Goal: Task Accomplishment & Management: Complete application form

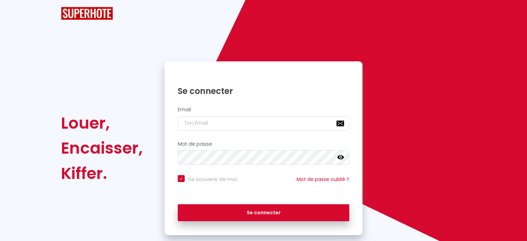
checkbox input "true"
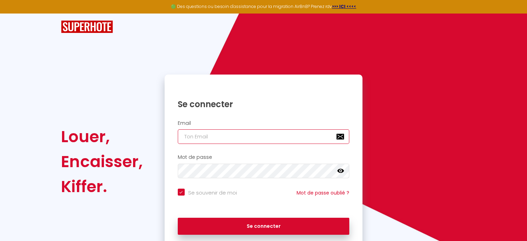
type input "[EMAIL_ADDRESS][DOMAIN_NAME]"
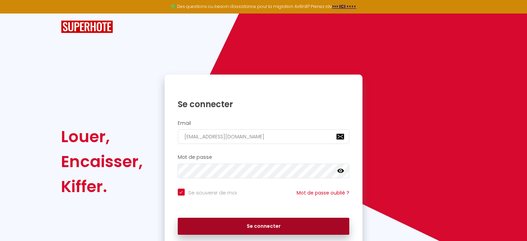
click at [277, 225] on button "Se connecter" at bounding box center [264, 225] width 172 height 17
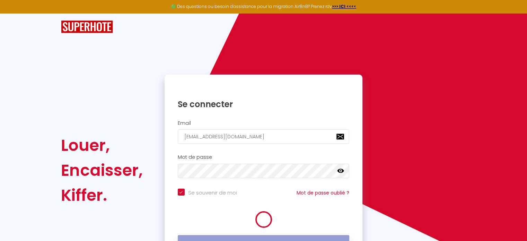
checkbox input "true"
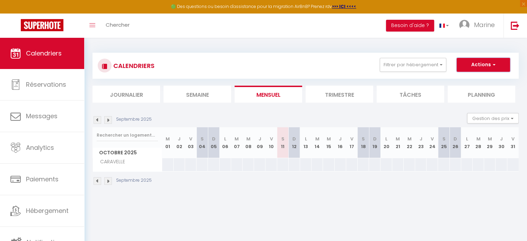
click at [481, 66] on button "Actions" at bounding box center [482, 65] width 53 height 14
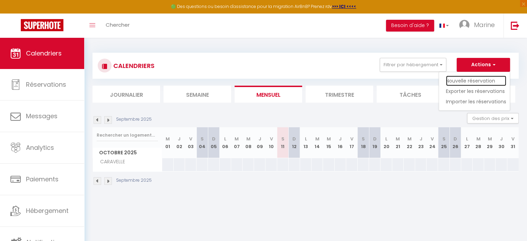
click at [479, 81] on link "Nouvelle réservation" at bounding box center [476, 80] width 60 height 10
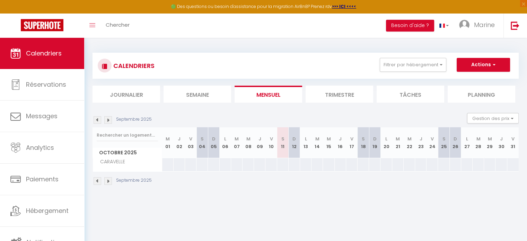
select select
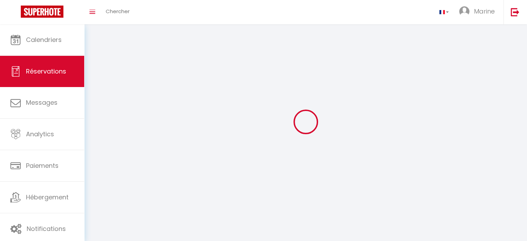
select select
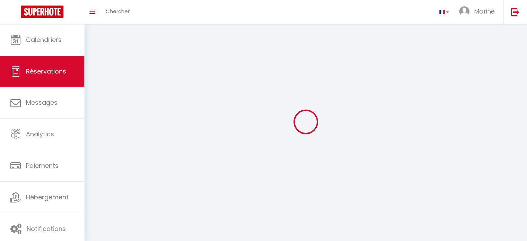
select select
checkbox input "false"
select select
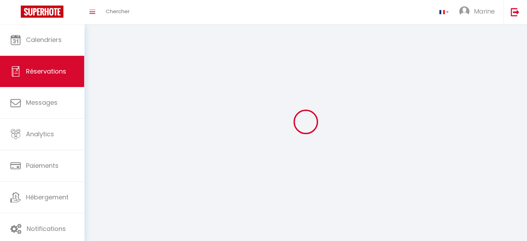
select select
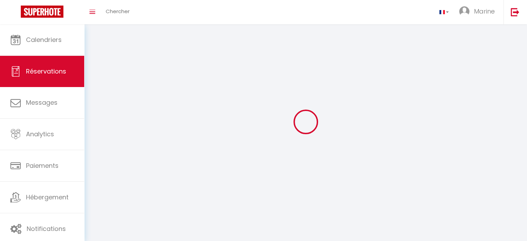
checkbox input "false"
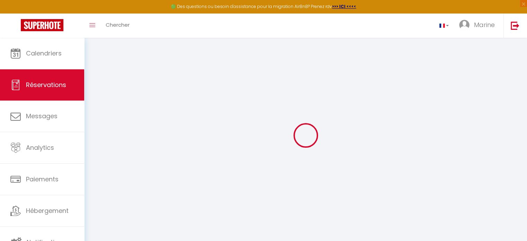
select select
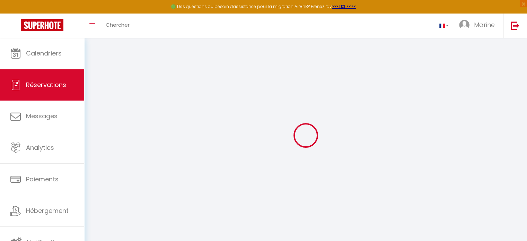
select select
checkbox input "false"
select select
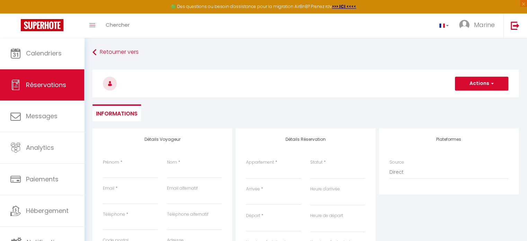
select select
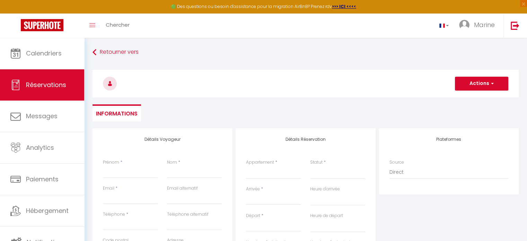
select select
checkbox input "false"
select select
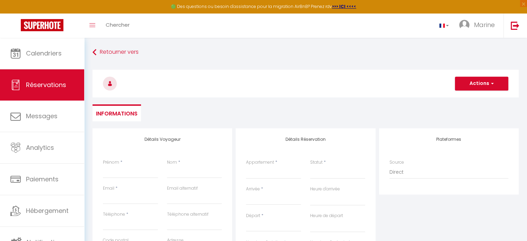
select select
checkbox input "false"
select select
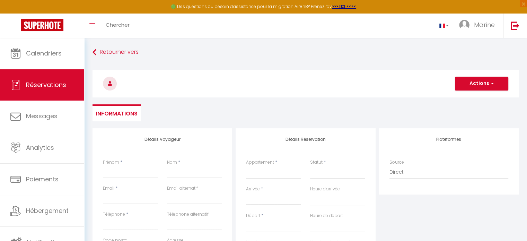
select select
click at [135, 174] on input "Prénom" at bounding box center [130, 172] width 55 height 12
type input "b"
select select
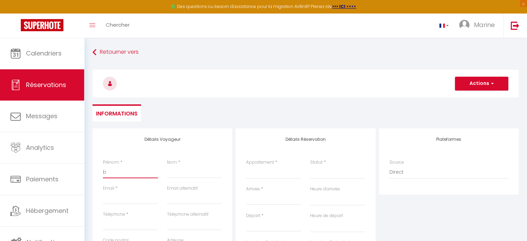
select select
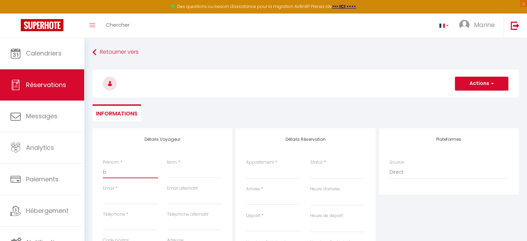
checkbox input "false"
type input "br"
select select
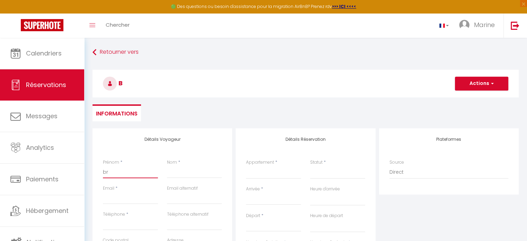
select select
checkbox input "false"
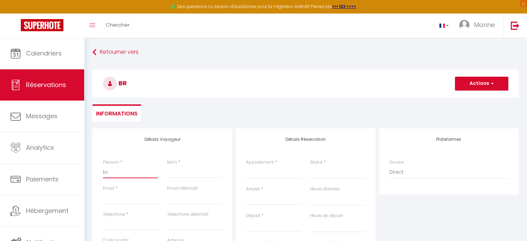
type input "bro"
select select
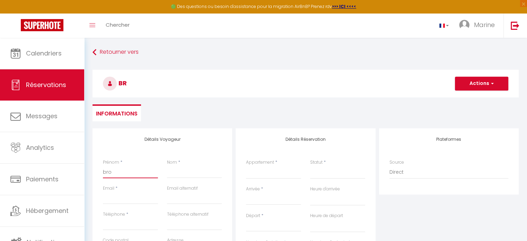
select select
checkbox input "false"
type input "br"
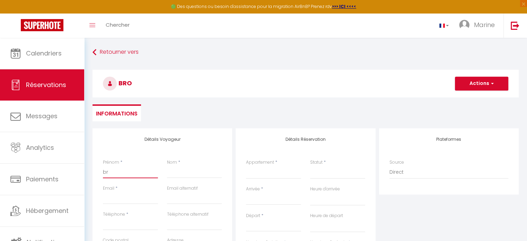
select select
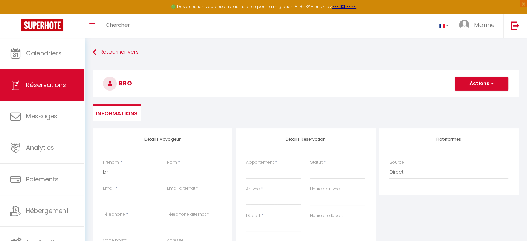
select select
checkbox input "false"
type input "bri"
select select
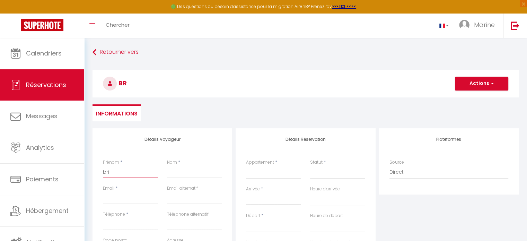
select select
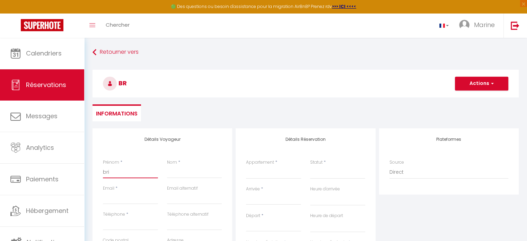
select select
checkbox input "false"
type input "brig"
select select
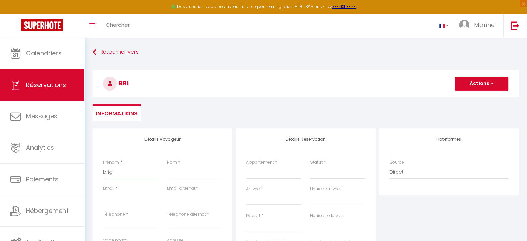
select select
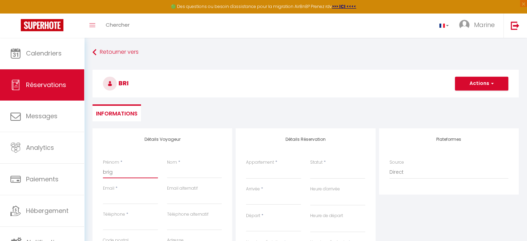
checkbox input "false"
type input "brigi"
select select
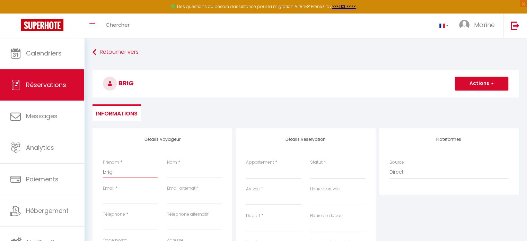
select select
checkbox input "false"
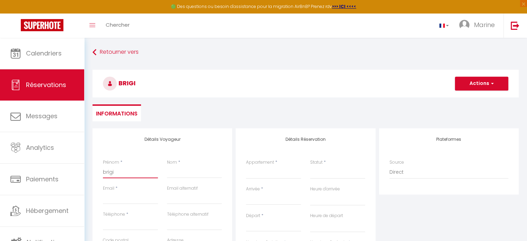
type input "brigiy"
select select
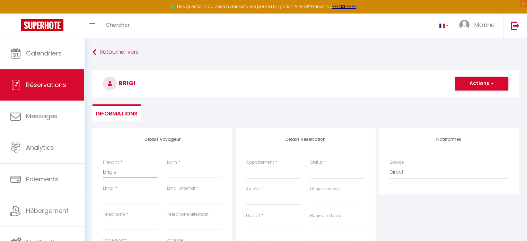
select select
checkbox input "false"
type input "brigiyt"
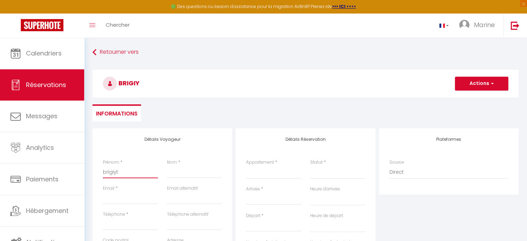
select select
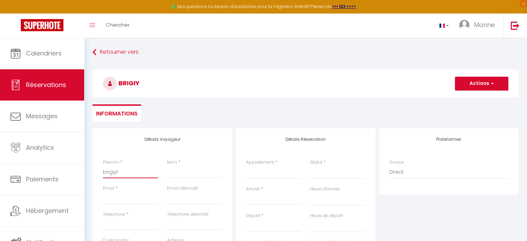
select select
checkbox input "false"
type input "brigiy"
select select
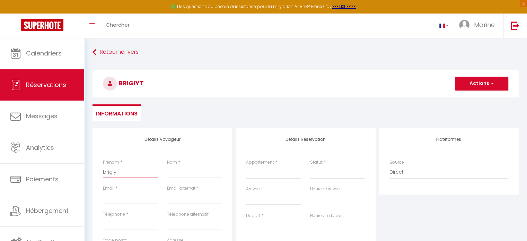
select select
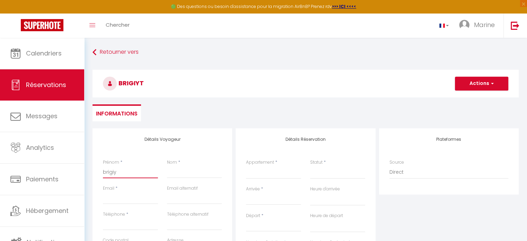
select select
checkbox input "false"
type input "brigi"
select select
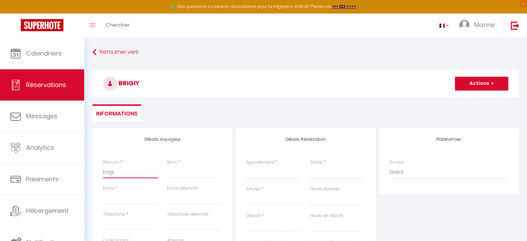
select select
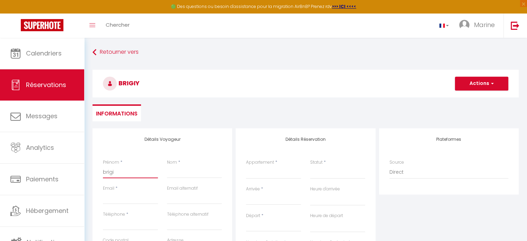
checkbox input "false"
type input "brigit"
select select
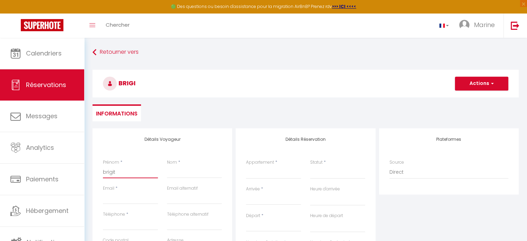
select select
checkbox input "false"
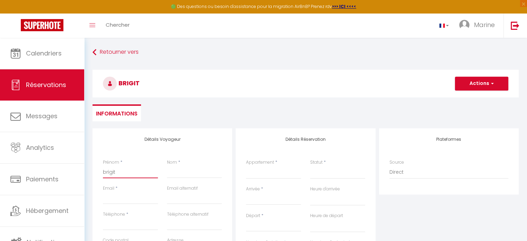
type input "brigitt"
select select
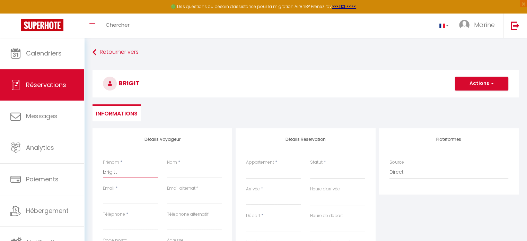
select select
checkbox input "false"
type input "brigittr"
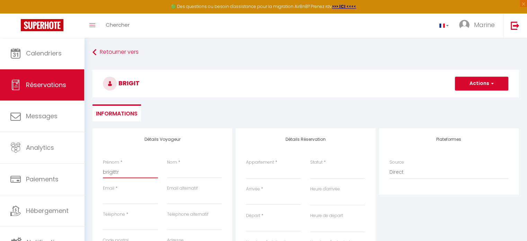
select select
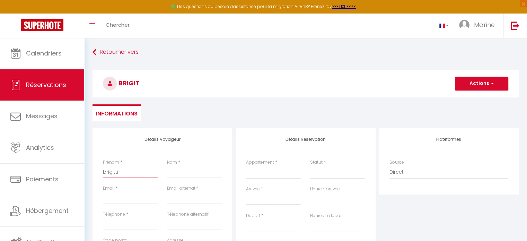
select select
checkbox input "false"
type input "brigitt"
select select
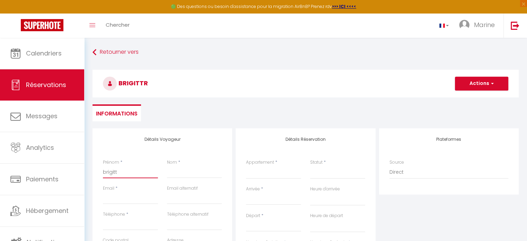
select select
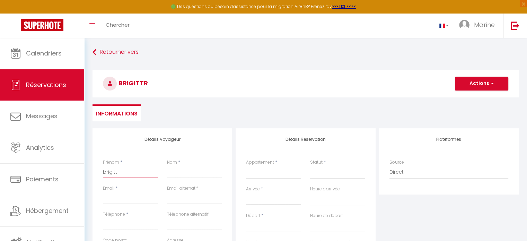
select select
checkbox input "false"
type input "[PERSON_NAME]"
select select
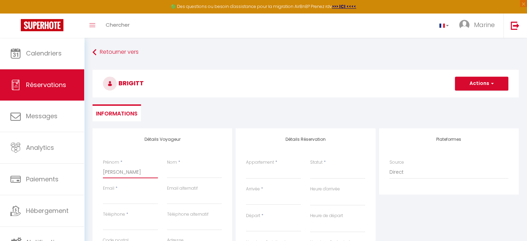
select select
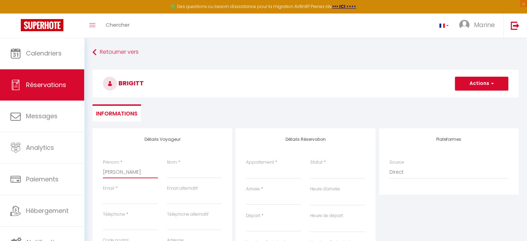
checkbox input "false"
type input "[PERSON_NAME]"
type input "F"
select select
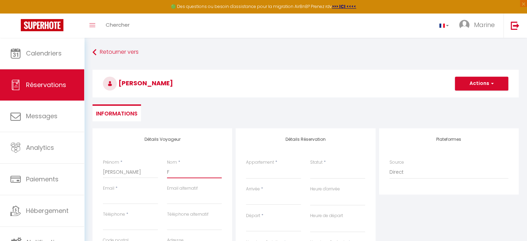
select select
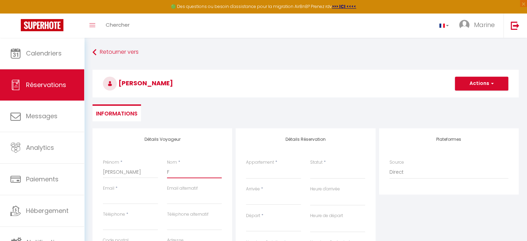
checkbox input "false"
click at [135, 198] on input "Email" at bounding box center [130, 198] width 55 height 12
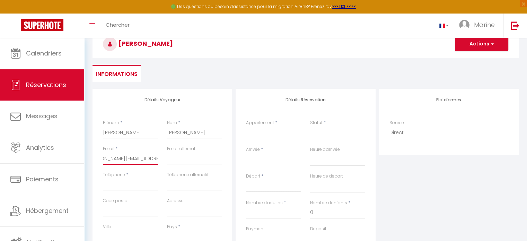
scroll to position [43, 0]
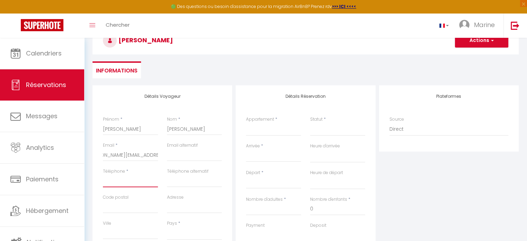
click at [141, 179] on input "Téléphone" at bounding box center [130, 181] width 55 height 12
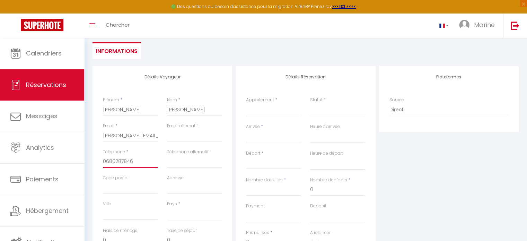
scroll to position [73, 0]
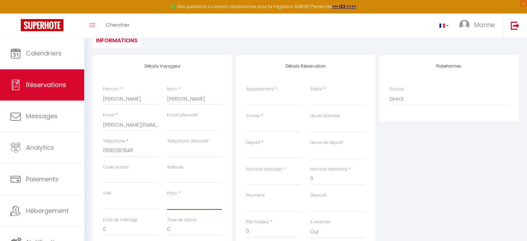
click at [184, 202] on select "[GEOGRAPHIC_DATA] [GEOGRAPHIC_DATA] [GEOGRAPHIC_DATA] [GEOGRAPHIC_DATA] [GEOGRA…" at bounding box center [194, 202] width 55 height 13
click at [167, 196] on select "[GEOGRAPHIC_DATA] [GEOGRAPHIC_DATA] [GEOGRAPHIC_DATA] [GEOGRAPHIC_DATA] [GEOGRA…" at bounding box center [194, 202] width 55 height 13
click at [284, 99] on select "CARAVELLE" at bounding box center [273, 98] width 55 height 13
click at [246, 92] on select "CARAVELLE" at bounding box center [273, 98] width 55 height 13
click at [338, 98] on select "Confirmé Non Confirmé [PERSON_NAME] par le voyageur No Show Request" at bounding box center [337, 98] width 55 height 13
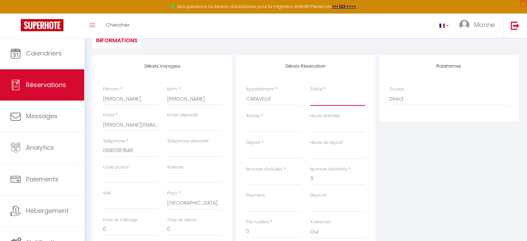
click at [324, 100] on select "Confirmé Non Confirmé [PERSON_NAME] par le voyageur No Show Request" at bounding box center [337, 98] width 55 height 13
click at [338, 94] on select "Confirmé Non Confirmé [PERSON_NAME] par le voyageur No Show Request" at bounding box center [337, 98] width 55 height 13
click at [310, 92] on select "Confirmé Non Confirmé [PERSON_NAME] par le voyageur No Show Request" at bounding box center [337, 98] width 55 height 13
click at [276, 124] on input "Arrivée" at bounding box center [273, 126] width 55 height 9
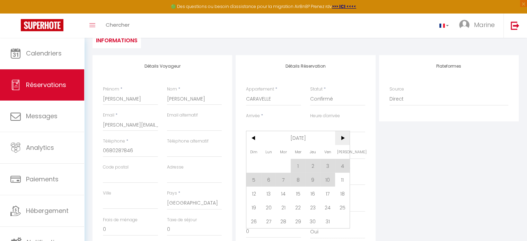
click at [343, 137] on span ">" at bounding box center [342, 138] width 15 height 14
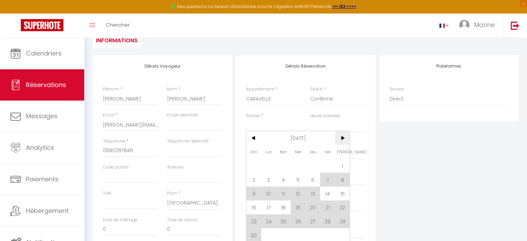
click at [344, 137] on span ">" at bounding box center [342, 138] width 15 height 14
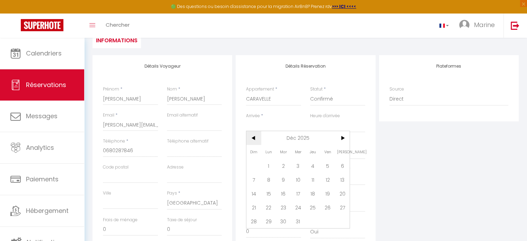
click at [251, 139] on span "<" at bounding box center [253, 138] width 15 height 14
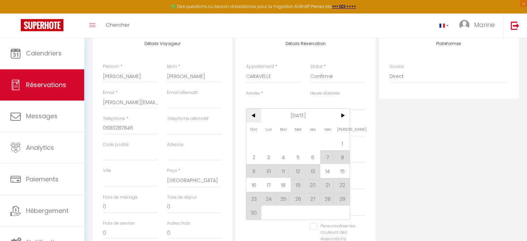
scroll to position [97, 0]
click at [327, 156] on span "7" at bounding box center [327, 156] width 15 height 14
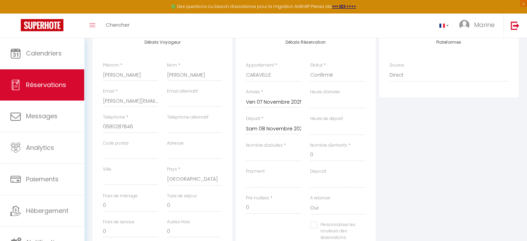
click at [296, 104] on input "Ven 07 Novembre 2025" at bounding box center [273, 102] width 55 height 9
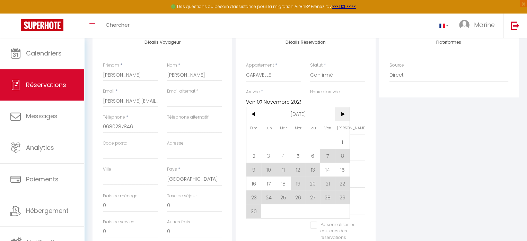
click at [338, 117] on span ">" at bounding box center [342, 114] width 15 height 14
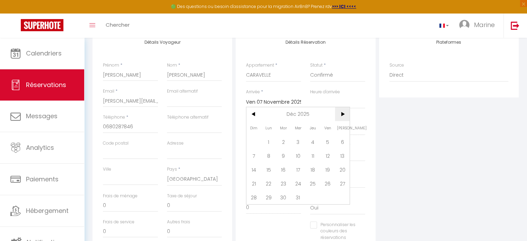
click at [344, 184] on span "27" at bounding box center [342, 183] width 15 height 14
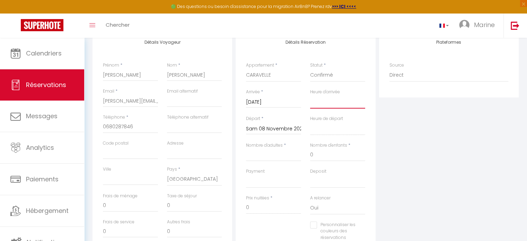
click at [335, 101] on select "00:00 00:30 01:00 01:30 02:00 02:30 03:00 03:30 04:00 04:30 05:00 05:30 06:00 0…" at bounding box center [337, 101] width 55 height 13
click at [310, 95] on select "00:00 00:30 01:00 01:30 02:00 02:30 03:00 03:30 04:00 04:30 05:00 05:30 06:00 0…" at bounding box center [337, 101] width 55 height 13
click at [288, 130] on input "Sam 08 Novembre 2025" at bounding box center [273, 128] width 55 height 9
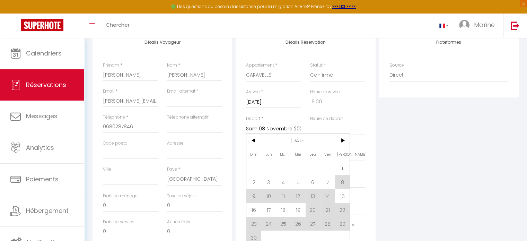
click at [344, 140] on span ">" at bounding box center [342, 140] width 15 height 14
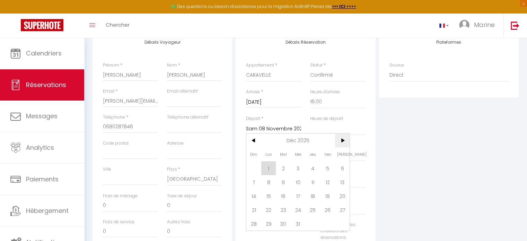
click at [344, 140] on span ">" at bounding box center [342, 140] width 15 height 14
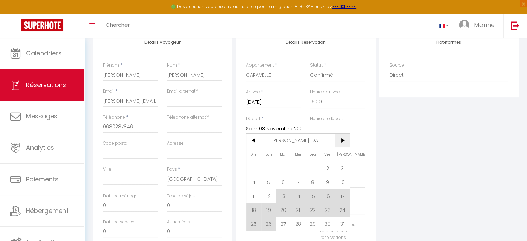
click at [283, 196] on span "13" at bounding box center [283, 196] width 15 height 14
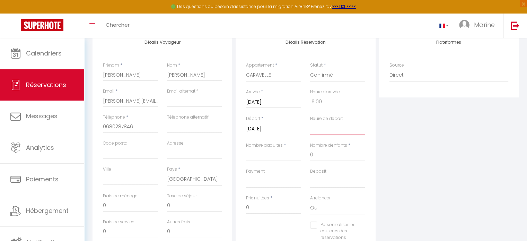
click at [338, 128] on select "00:00 00:30 01:00 01:30 02:00 02:30 03:00 03:30 04:00 04:30 05:00 05:30 06:00 0…" at bounding box center [337, 128] width 55 height 13
click at [310, 122] on select "00:00 00:30 01:00 01:30 02:00 02:30 03:00 03:30 04:00 04:30 05:00 05:30 06:00 0…" at bounding box center [337, 128] width 55 height 13
click at [291, 157] on input "Nombre d'adultes" at bounding box center [273, 155] width 55 height 12
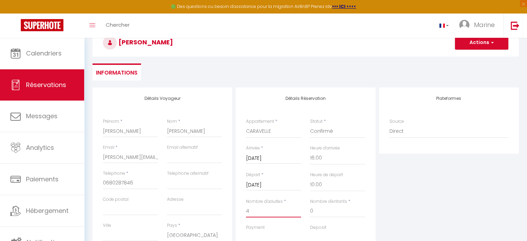
scroll to position [37, 0]
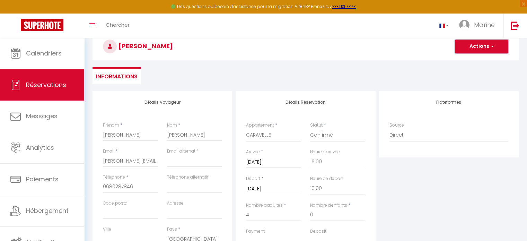
click at [492, 46] on span "button" at bounding box center [491, 46] width 4 height 6
click at [473, 62] on link "Enregistrer" at bounding box center [474, 61] width 55 height 9
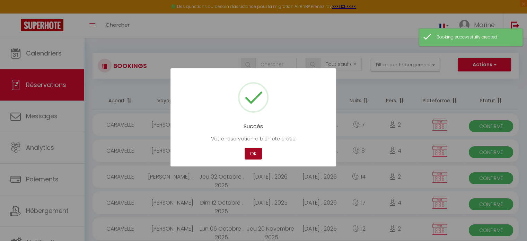
click at [252, 155] on button "OK" at bounding box center [253, 154] width 17 height 12
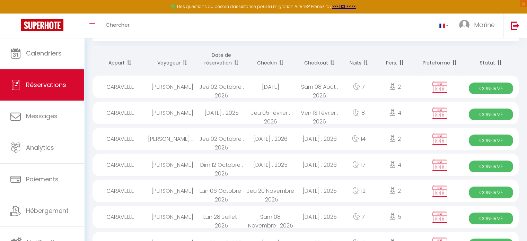
scroll to position [41, 0]
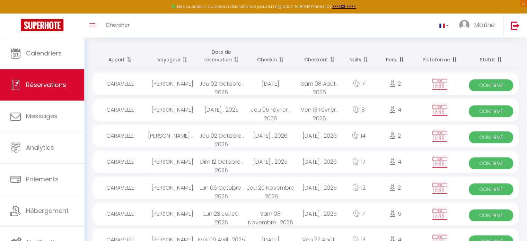
click at [182, 191] on div "[PERSON_NAME]" at bounding box center [172, 187] width 49 height 23
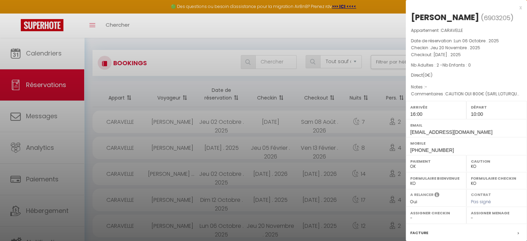
scroll to position [0, 0]
click at [354, 48] on div at bounding box center [263, 120] width 527 height 241
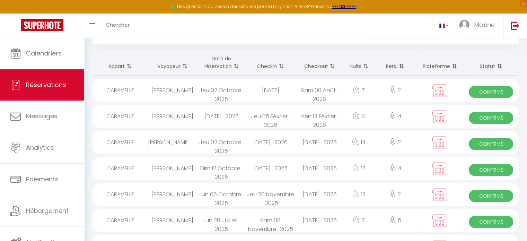
scroll to position [37, 0]
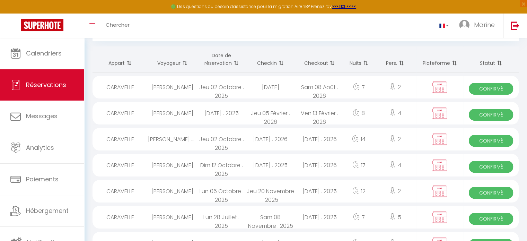
click at [273, 168] on div "[DATE] . 2025" at bounding box center [270, 165] width 49 height 23
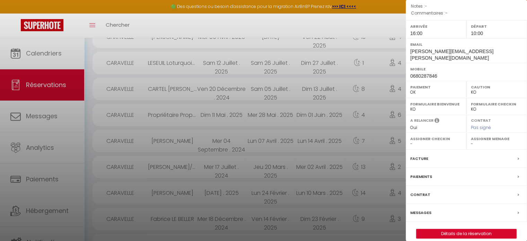
scroll to position [246, 0]
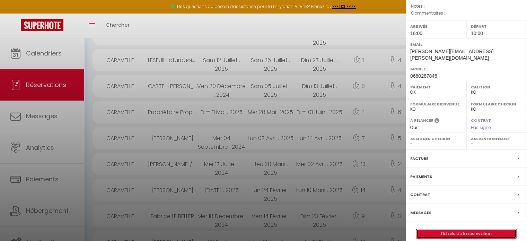
click at [461, 229] on link "Détails de la réservation" at bounding box center [466, 233] width 100 height 9
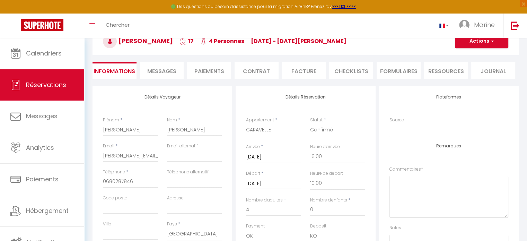
scroll to position [51, 0]
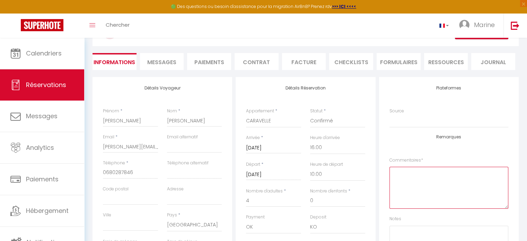
click at [444, 175] on textarea at bounding box center [448, 188] width 119 height 42
click at [175, 123] on input "[PERSON_NAME]" at bounding box center [194, 120] width 55 height 12
click at [435, 175] on textarea "2 lits doubles" at bounding box center [448, 188] width 119 height 42
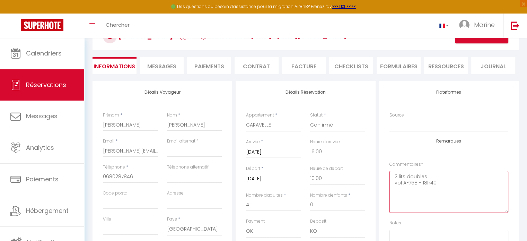
scroll to position [0, 0]
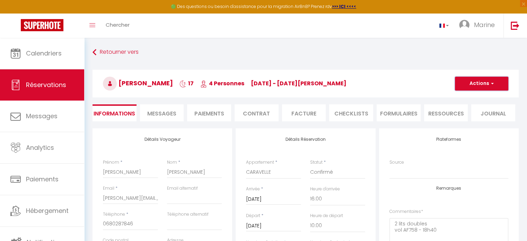
click at [492, 83] on span "button" at bounding box center [491, 83] width 4 height 6
click at [477, 100] on link "Enregistrer" at bounding box center [474, 98] width 55 height 9
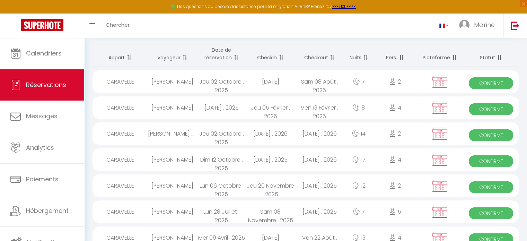
scroll to position [54, 0]
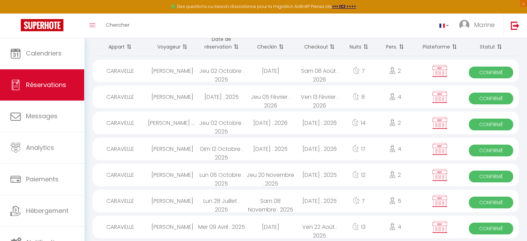
click at [327, 181] on div "[DATE] . 2025" at bounding box center [319, 174] width 49 height 23
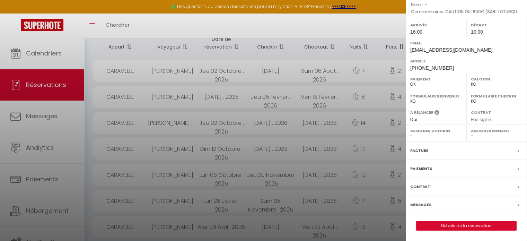
scroll to position [88, 0]
click at [463, 230] on link "Détails de la réservation" at bounding box center [466, 225] width 100 height 9
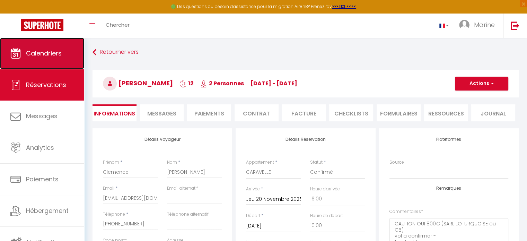
click at [56, 60] on link "Calendriers" at bounding box center [42, 53] width 84 height 31
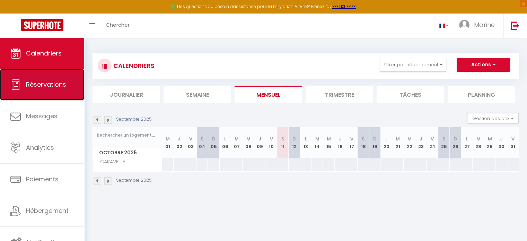
click at [47, 88] on span "Réservations" at bounding box center [46, 84] width 40 height 9
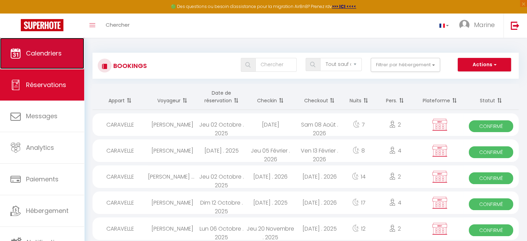
click at [57, 57] on span "Calendriers" at bounding box center [44, 53] width 36 height 9
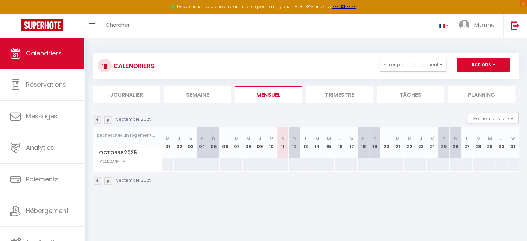
click at [344, 99] on li "Trimestre" at bounding box center [339, 94] width 68 height 17
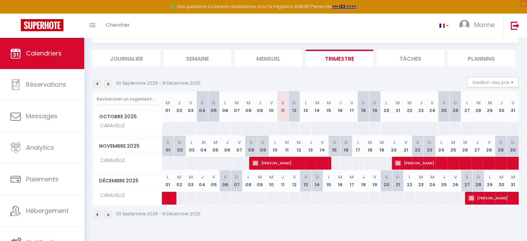
scroll to position [36, 0]
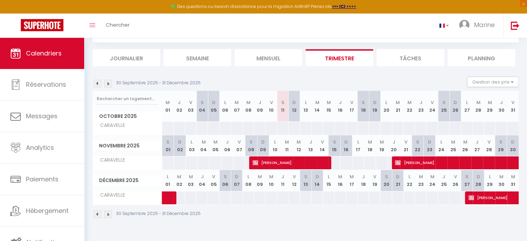
click at [109, 214] on img at bounding box center [108, 214] width 8 height 8
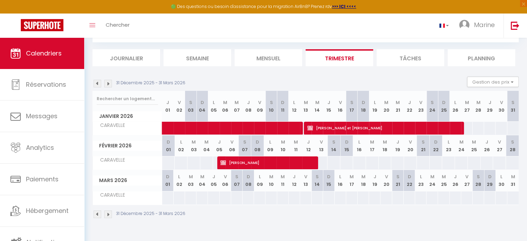
scroll to position [37, 0]
